Goal: Task Accomplishment & Management: Complete application form

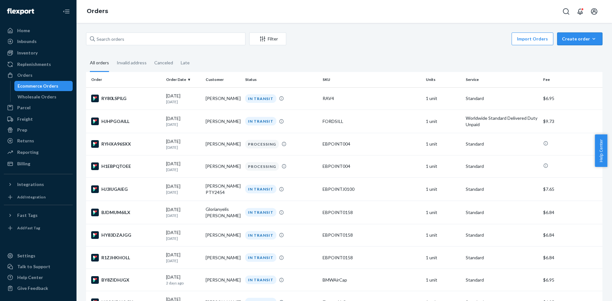
click at [567, 36] on div "Create order" at bounding box center [580, 39] width 36 height 6
click at [569, 47] on button "Ecommerce order" at bounding box center [589, 54] width 61 height 14
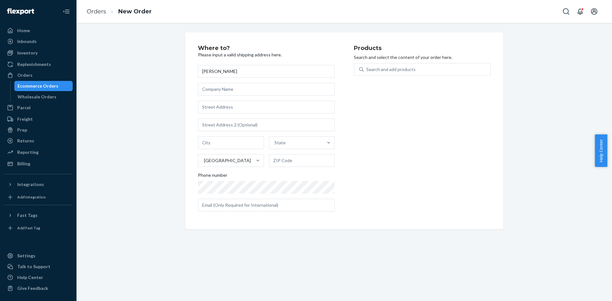
type input "[PERSON_NAME]"
click at [226, 104] on input "text" at bounding box center [266, 107] width 137 height 13
paste input "[STREET_ADDRESS]"
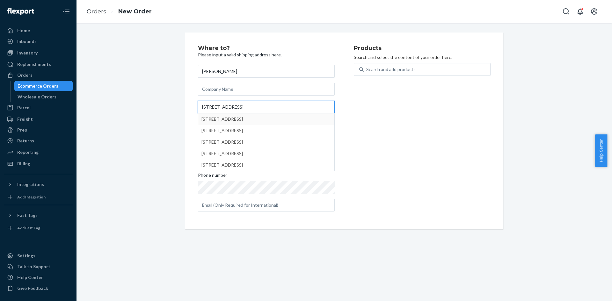
type input "[STREET_ADDRESS]"
type input "[GEOGRAPHIC_DATA]"
type input "92154"
click at [415, 121] on div "Products Search and select the content of your order here. Search and add produ…" at bounding box center [422, 130] width 137 height 171
drag, startPoint x: 433, startPoint y: 57, endPoint x: 431, endPoint y: 64, distance: 6.9
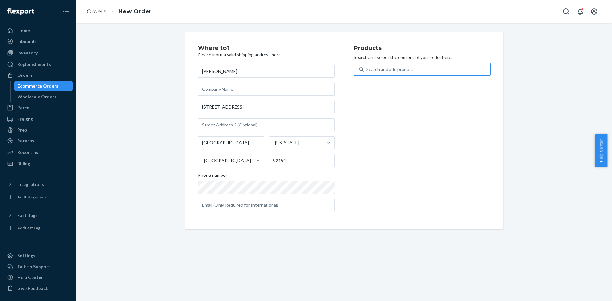
click at [433, 57] on p "Search and select the content of your order here." at bounding box center [422, 57] width 137 height 6
click at [431, 69] on div "Search and add products" at bounding box center [427, 69] width 127 height 11
click at [367, 69] on input "Search and add products" at bounding box center [366, 69] width 1 height 6
type input "steering"
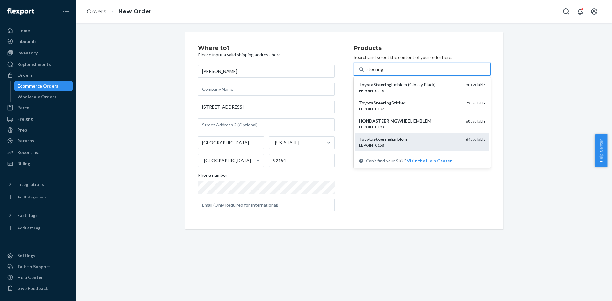
click at [417, 139] on div "Toyota Steering Emblem" at bounding box center [410, 139] width 102 height 6
click at [383, 73] on input "steering" at bounding box center [374, 69] width 17 height 6
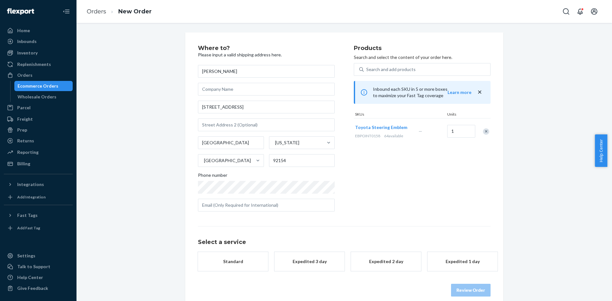
click at [237, 262] on div "Standard" at bounding box center [232, 261] width 51 height 6
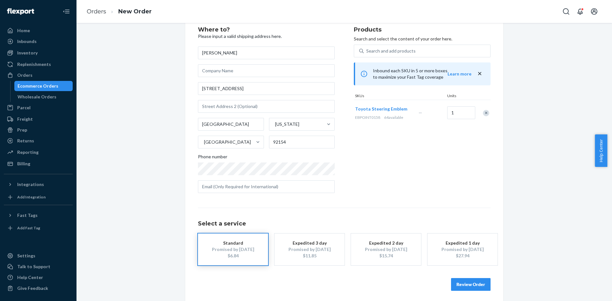
scroll to position [21, 0]
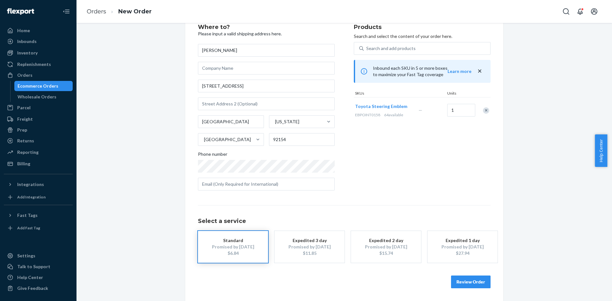
click at [480, 284] on button "Review Order" at bounding box center [471, 282] width 40 height 13
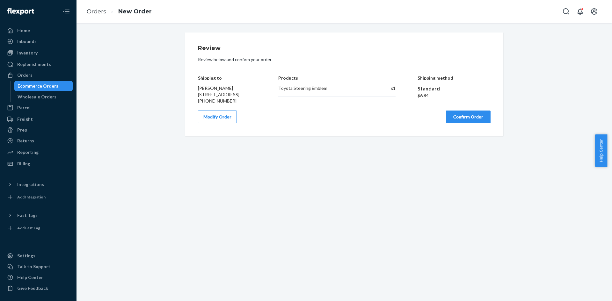
scroll to position [0, 0]
click at [480, 123] on button "Confirm Order" at bounding box center [468, 117] width 45 height 13
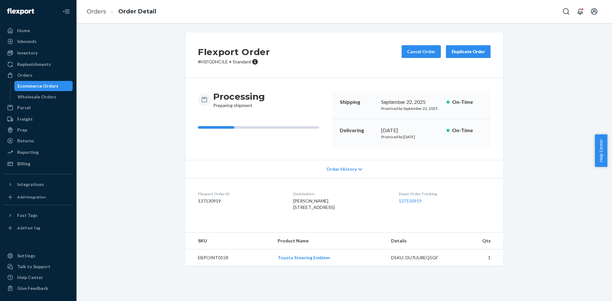
click at [62, 83] on div "Ecommerce Orders" at bounding box center [43, 86] width 57 height 9
